Goal: Task Accomplishment & Management: Manage account settings

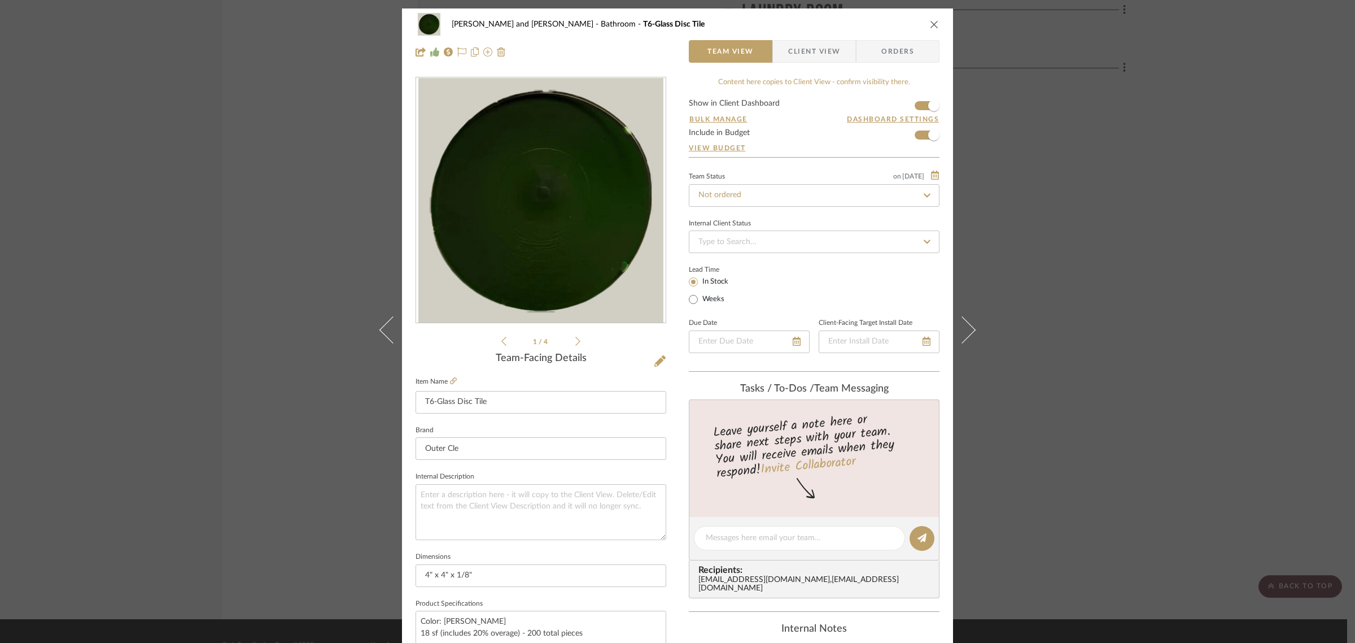
click at [1155, 102] on div "[PERSON_NAME] and [PERSON_NAME] Home Bathroom T6-Glass Disc Tile Team View Clie…" at bounding box center [677, 321] width 1355 height 643
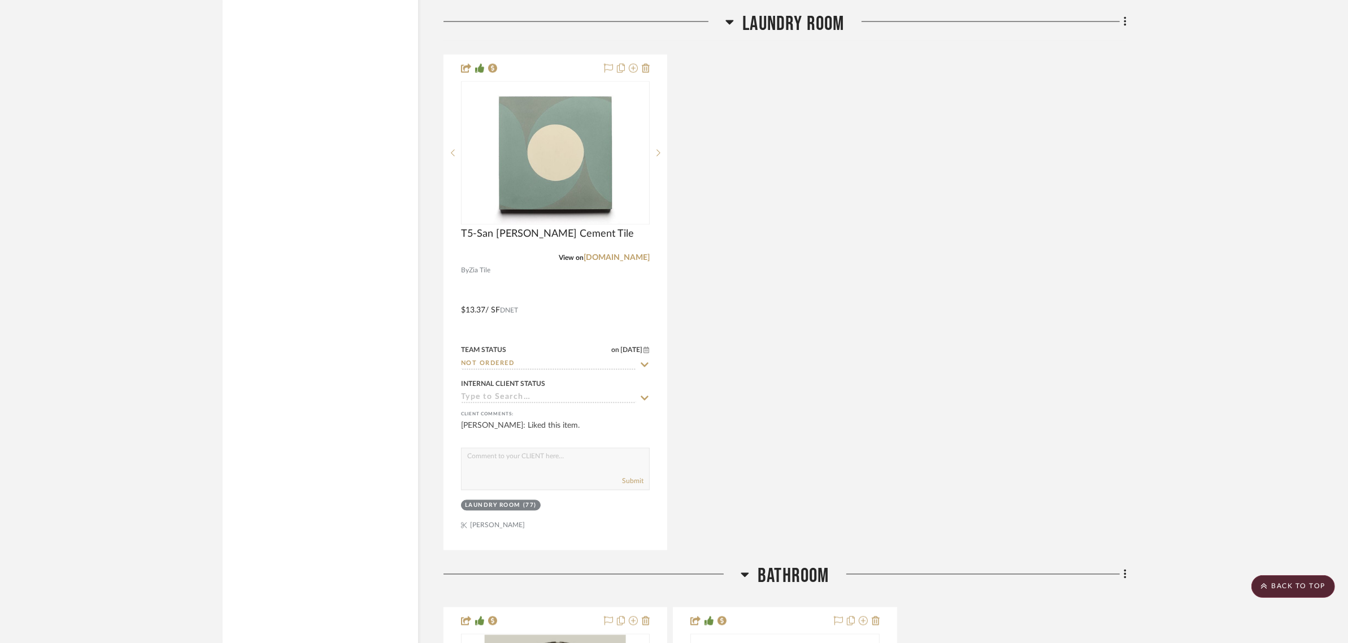
scroll to position [2473, 0]
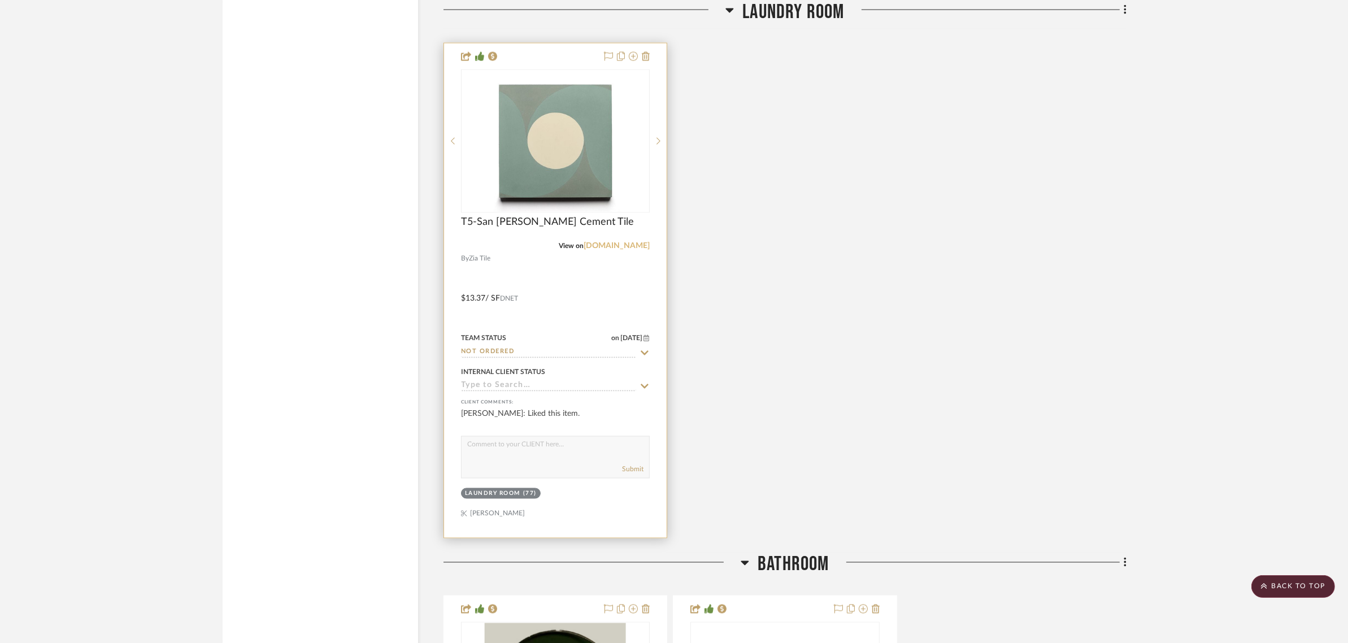
click at [627, 242] on link "[DOMAIN_NAME]" at bounding box center [616, 246] width 66 height 8
click at [490, 488] on sr-tag "Laundry Room (77)" at bounding box center [501, 493] width 80 height 11
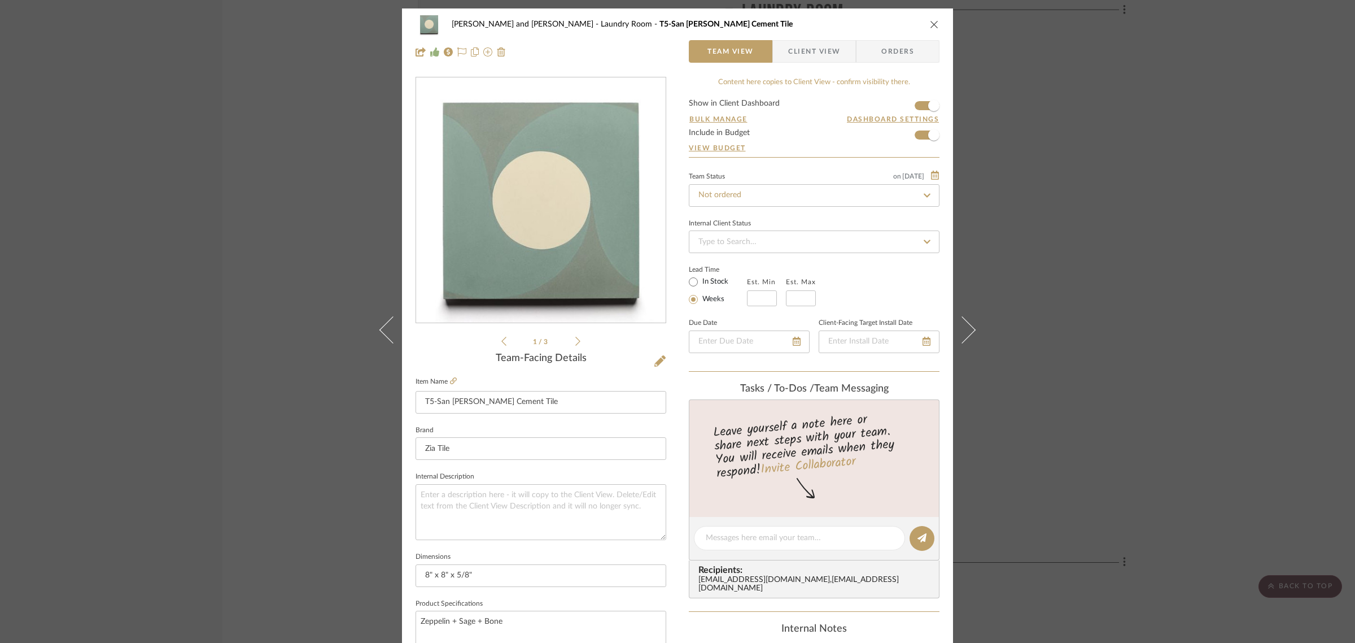
scroll to position [408, 0]
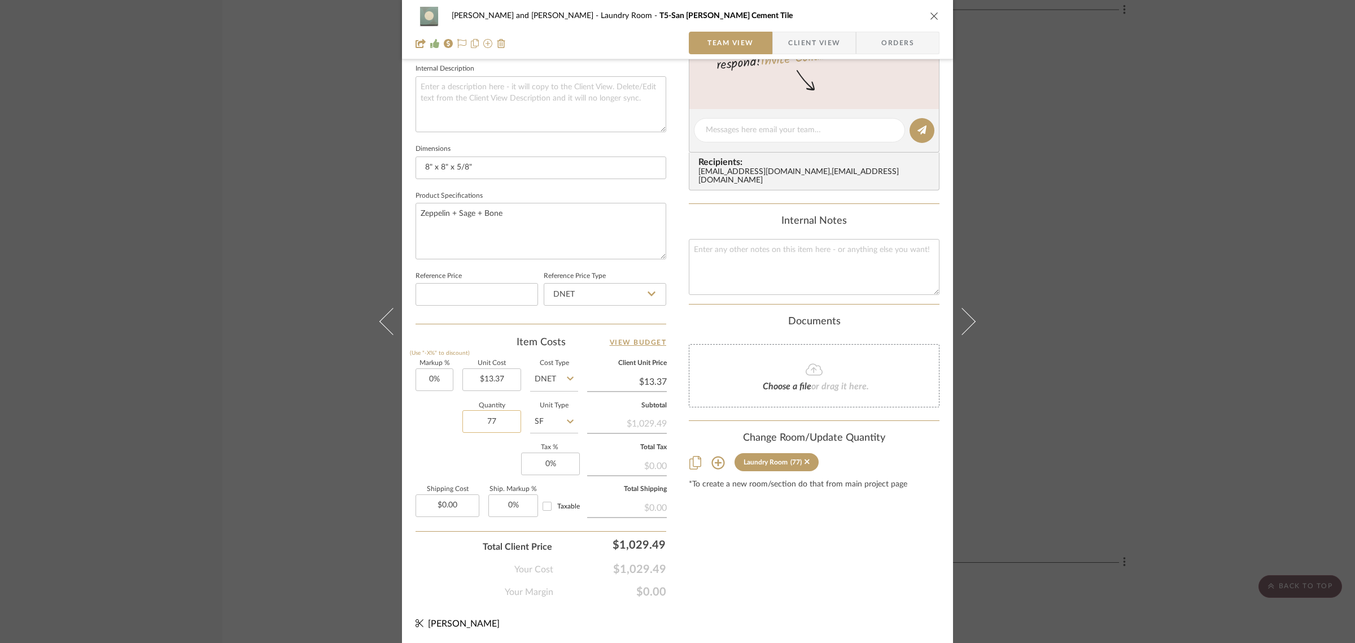
click at [497, 416] on input "77" at bounding box center [492, 421] width 59 height 23
type input "53"
click at [469, 451] on div "Markup % (Use "-X%" to discount) 0% Unit Cost $13.37 Cost Type DNET Client Unit…" at bounding box center [541, 442] width 251 height 165
click at [817, 531] on div "Content here copies to Client View - confirm visibility there. Show in Client D…" at bounding box center [814, 134] width 251 height 930
click at [1193, 415] on div "[PERSON_NAME] and [PERSON_NAME] Home Laundry Room T5-San [PERSON_NAME] Cement T…" at bounding box center [677, 321] width 1355 height 643
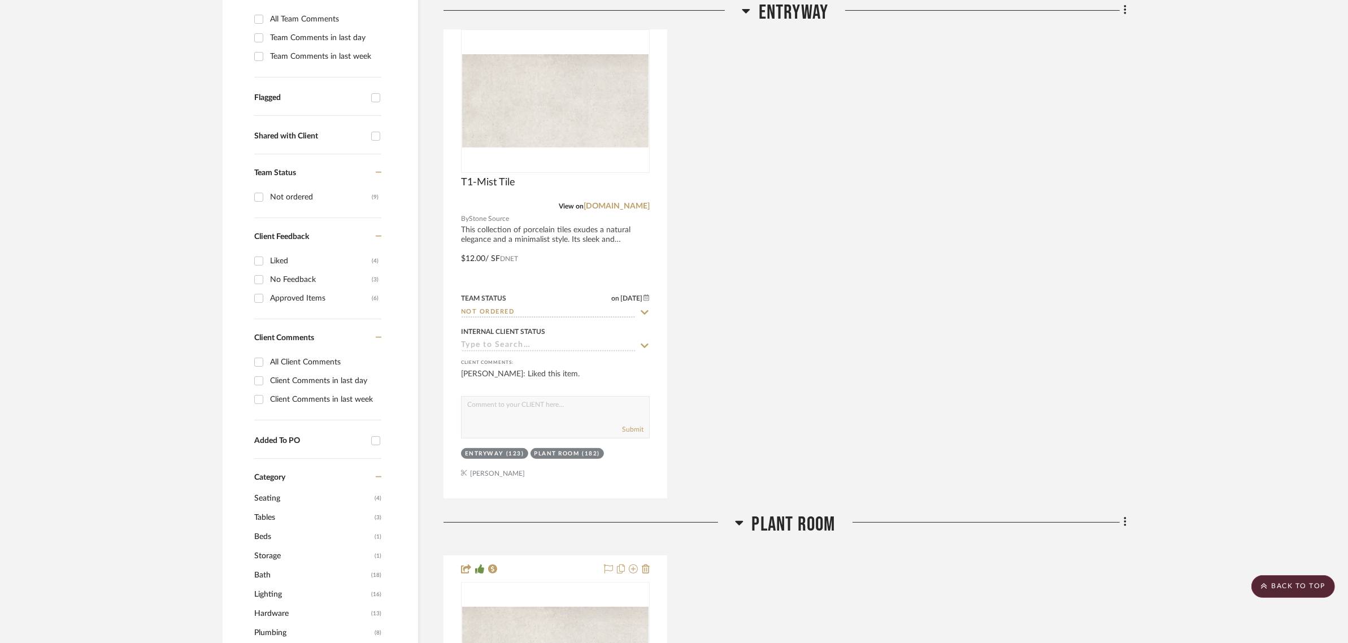
scroll to position [0, 0]
